Goal: Check status

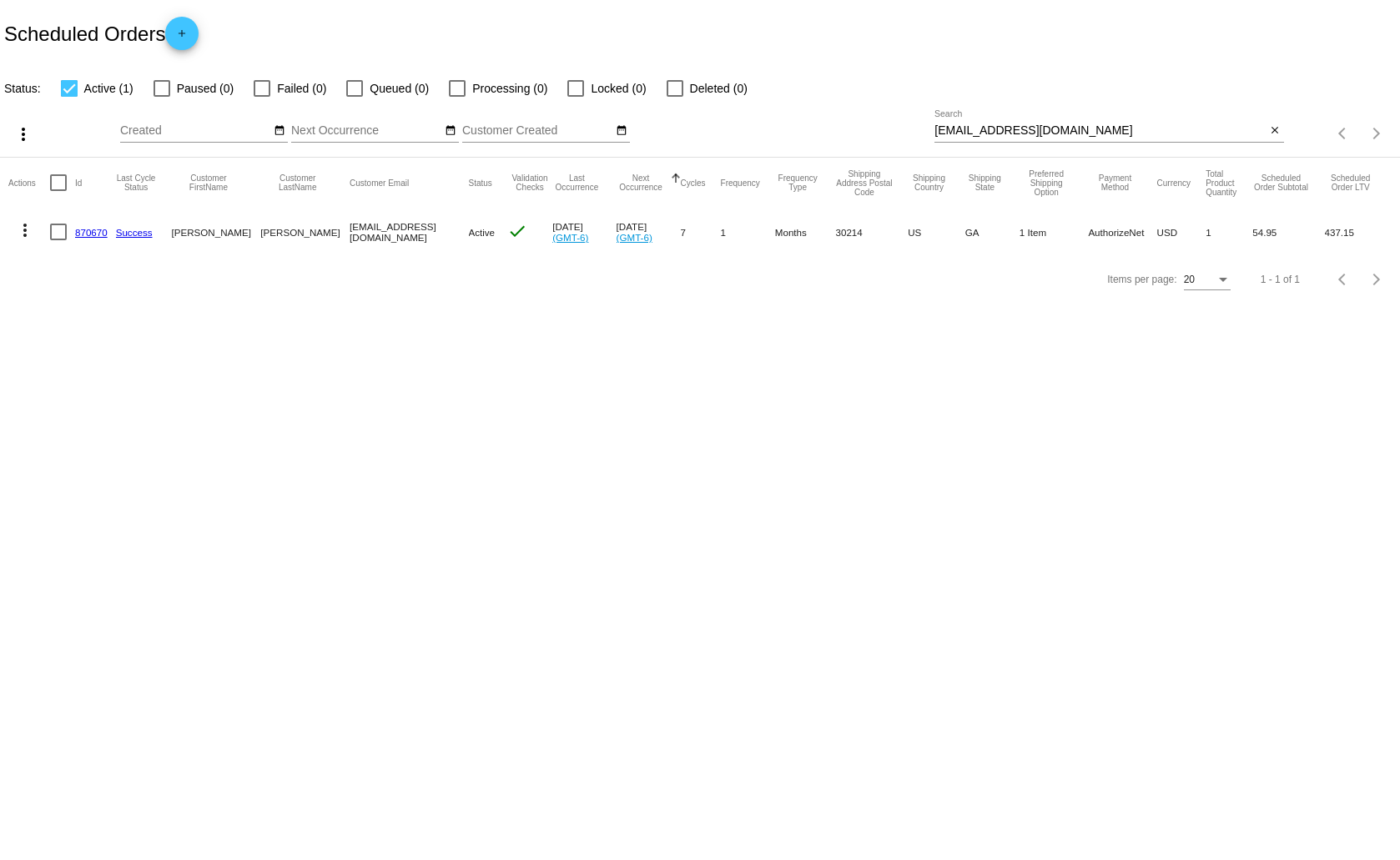
drag, startPoint x: 1185, startPoint y: 121, endPoint x: 1017, endPoint y: 124, distance: 168.0
click at [1017, 124] on div "7065063611@exceptionalhealthproducts.org Search" at bounding box center [1099, 126] width 331 height 32
click at [1274, 129] on mat-icon "close" at bounding box center [1274, 130] width 12 height 13
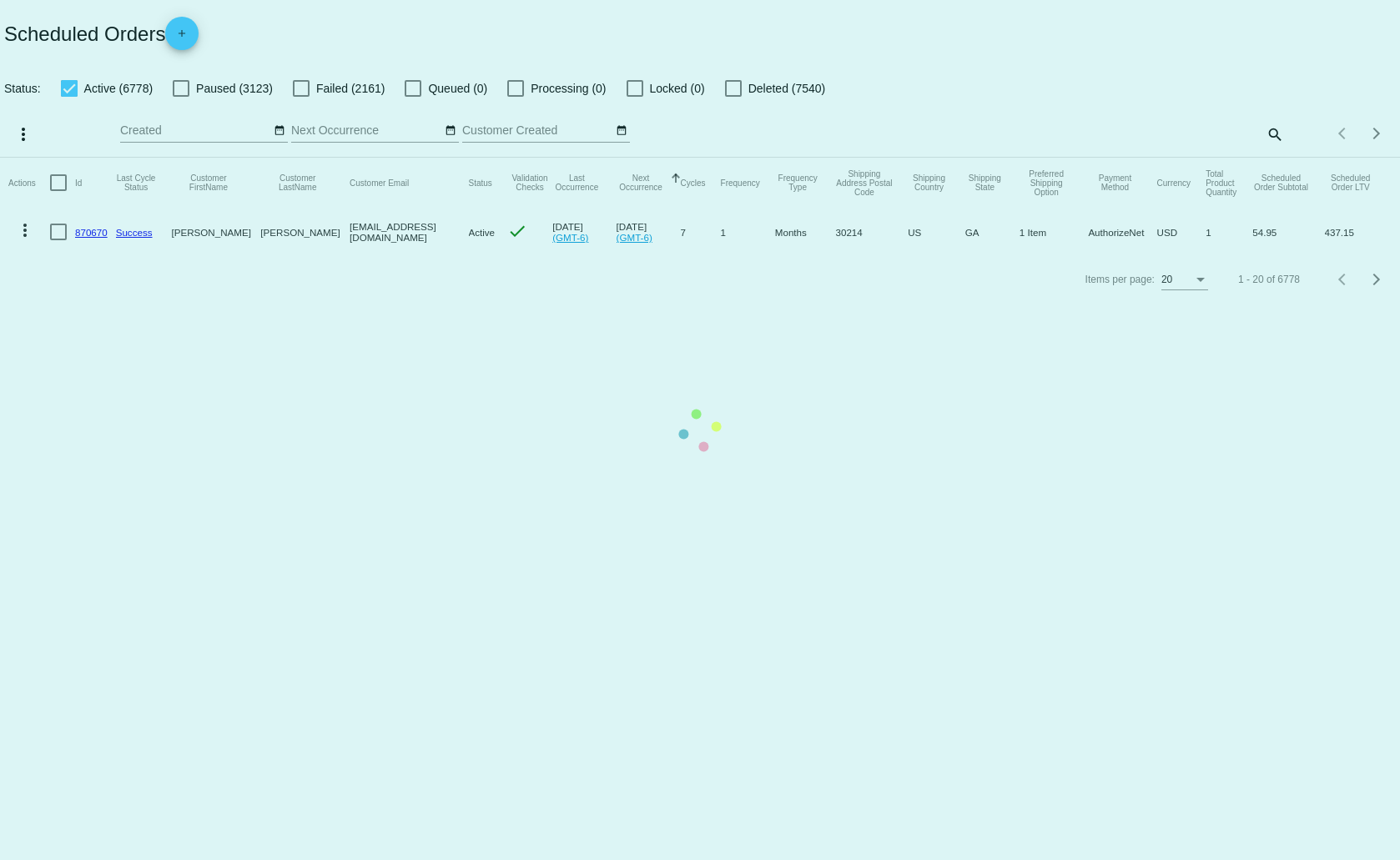
click at [1273, 157] on mat-table "Actions Id Last Cycle Status Customer FirstName Customer LastName Customer Emai…" at bounding box center [700, 206] width 1400 height 98
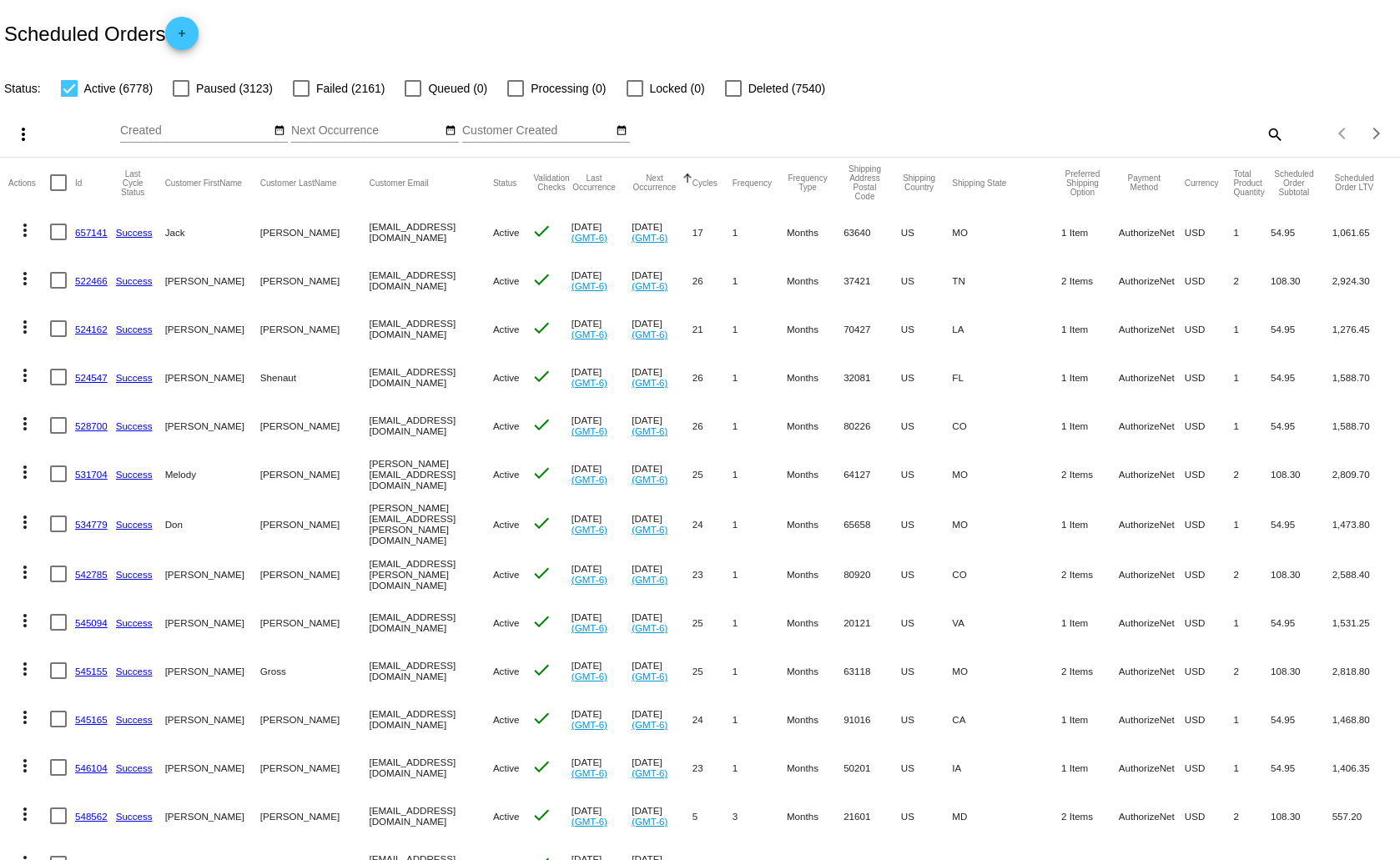
click at [1264, 129] on mat-icon "search" at bounding box center [1274, 134] width 20 height 26
paste input "[EMAIL_ADDRESS][DOMAIN_NAME]"
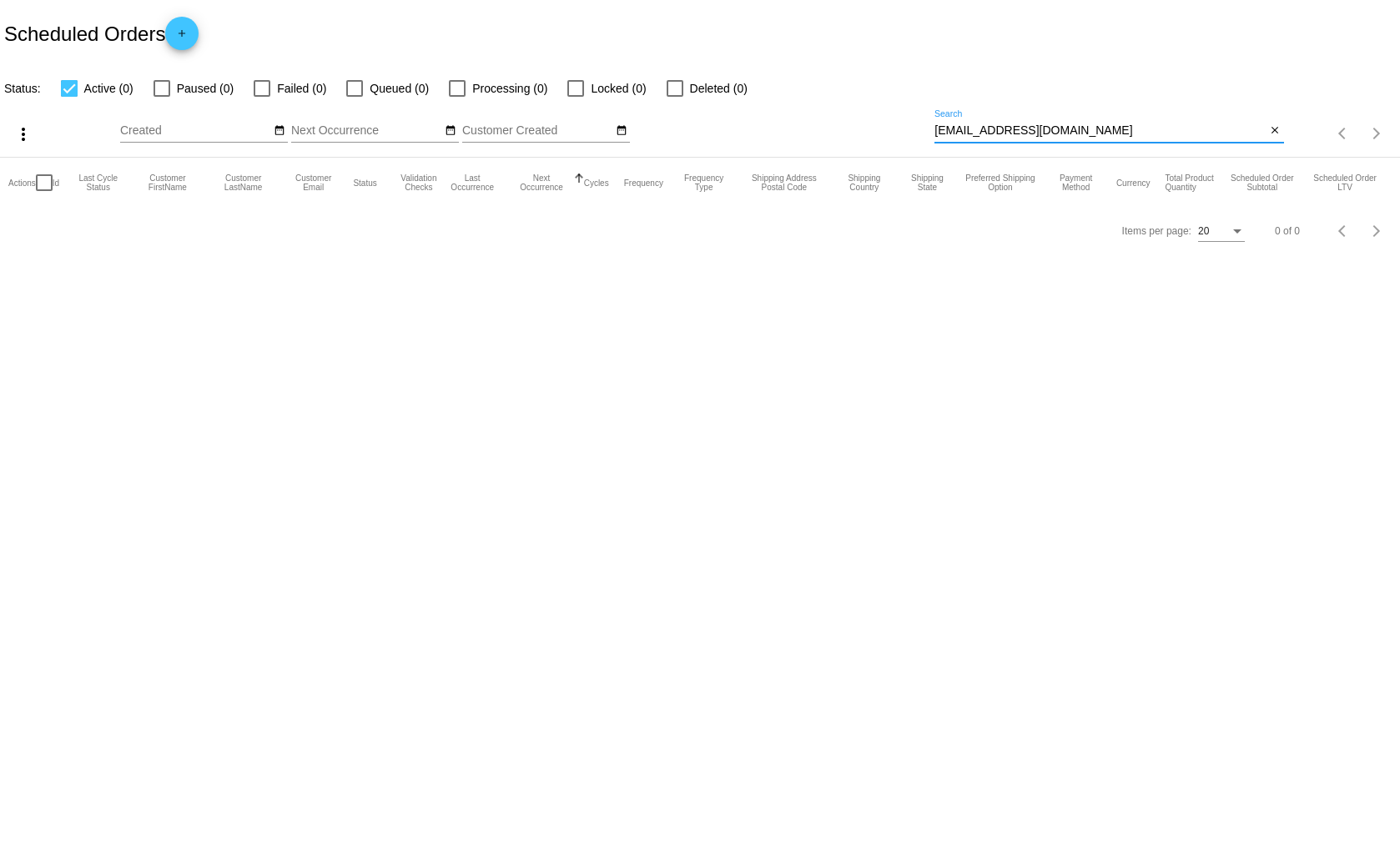
type input "[EMAIL_ADDRESS][DOMAIN_NAME]"
